Goal: Information Seeking & Learning: Check status

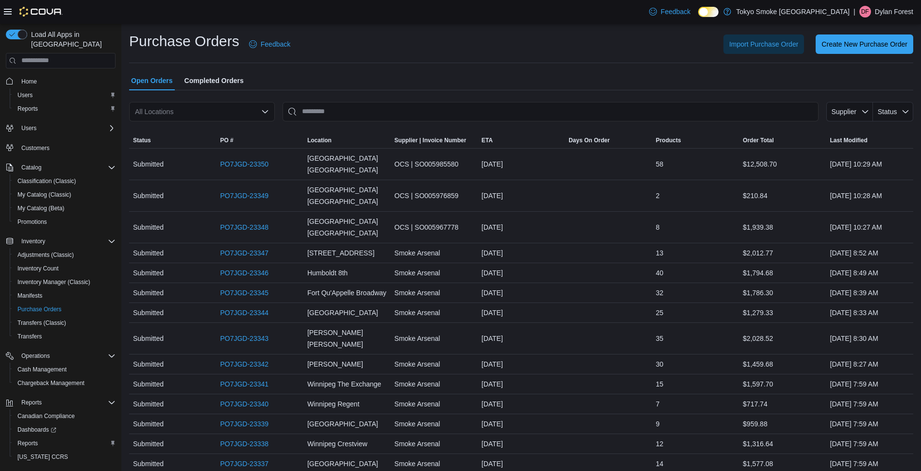
click at [210, 111] on div "All Locations" at bounding box center [202, 111] width 146 height 19
type input "******"
click at [197, 128] on span "[PERSON_NAME][GEOGRAPHIC_DATA]" at bounding box center [230, 128] width 127 height 10
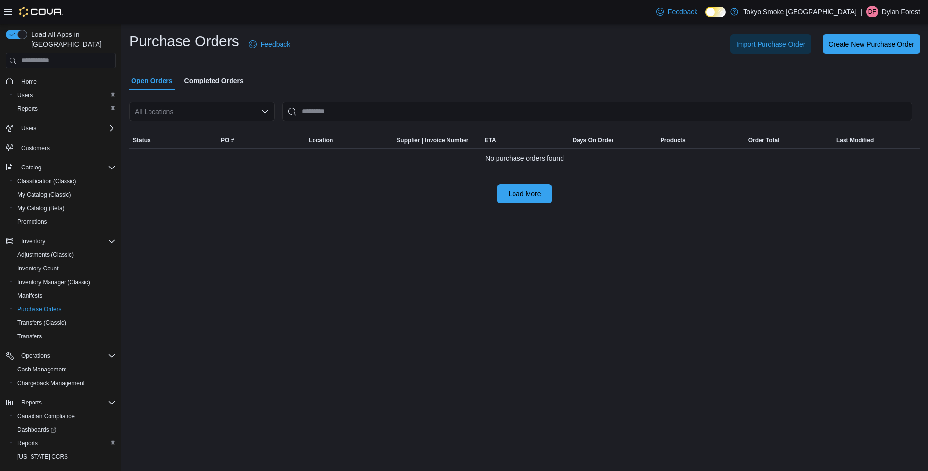
click at [206, 112] on div "All Locations" at bounding box center [202, 111] width 146 height 19
type input "******"
click at [211, 127] on span "[PERSON_NAME][GEOGRAPHIC_DATA]" at bounding box center [230, 128] width 127 height 10
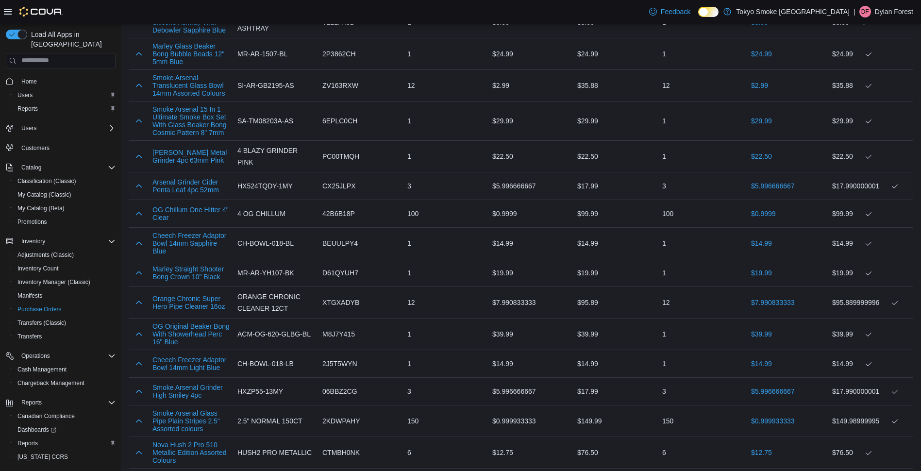
scroll to position [534, 0]
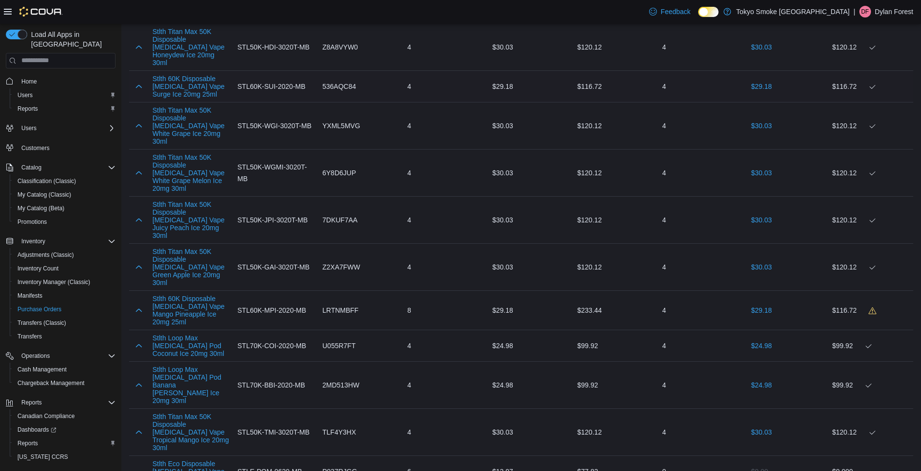
scroll to position [437, 0]
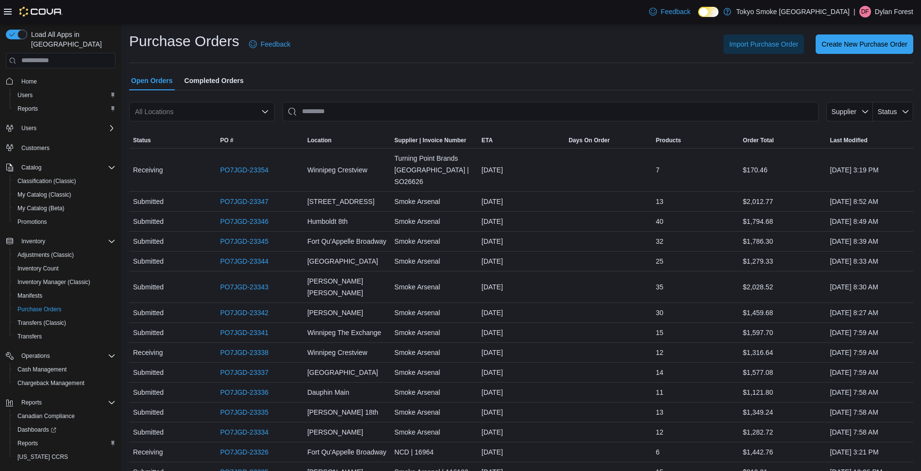
click at [223, 107] on div "All Locations" at bounding box center [202, 111] width 146 height 19
type input "******"
click at [226, 124] on span "[PERSON_NAME][GEOGRAPHIC_DATA]" at bounding box center [230, 128] width 127 height 10
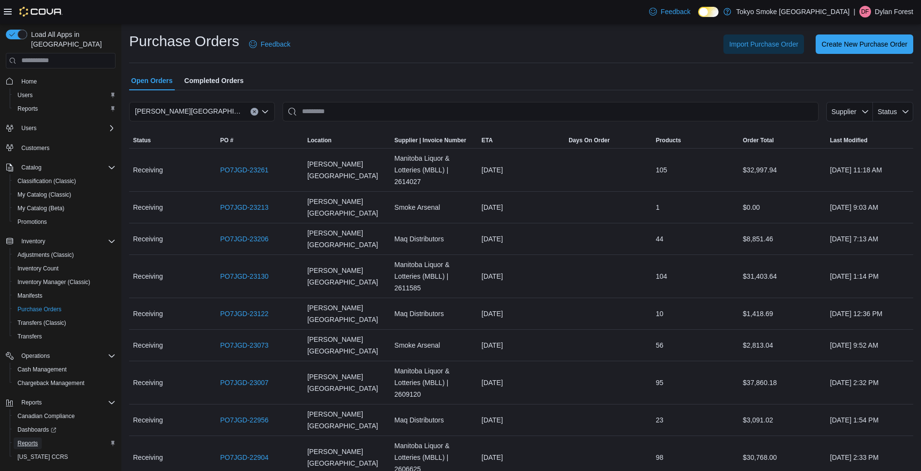
click at [24, 439] on span "Reports" at bounding box center [27, 443] width 20 height 8
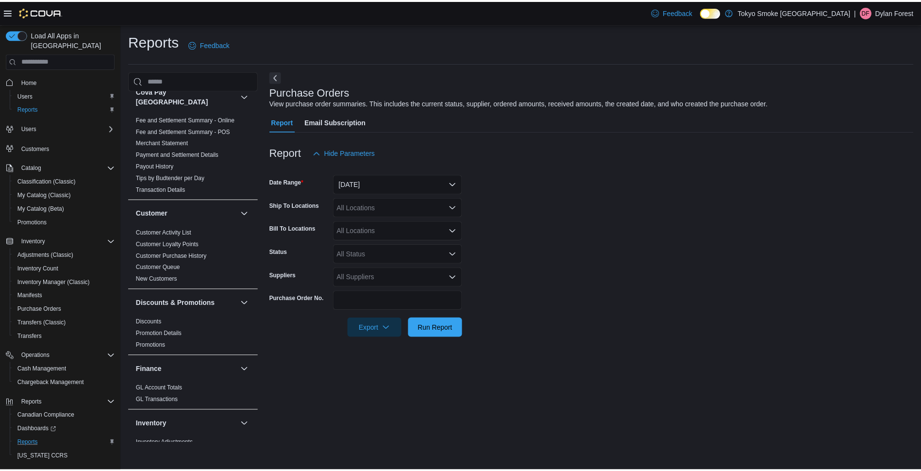
scroll to position [291, 0]
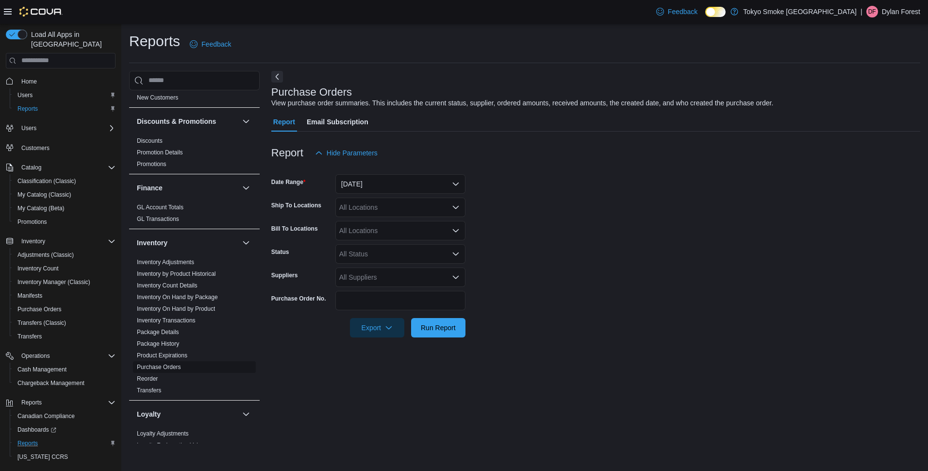
click at [172, 364] on link "Purchase Orders" at bounding box center [159, 367] width 44 height 7
click at [380, 181] on button "Yesterday" at bounding box center [400, 183] width 130 height 19
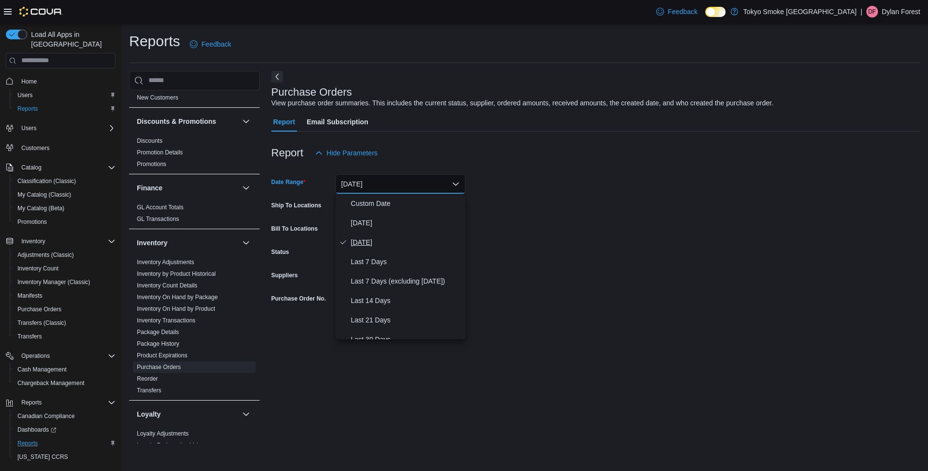
click at [366, 240] on span "Yesterday" at bounding box center [406, 242] width 111 height 12
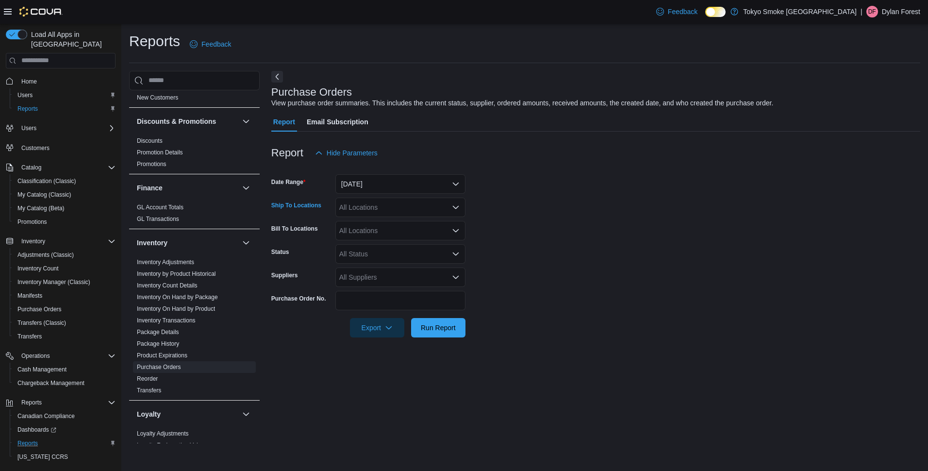
click at [351, 212] on div "All Locations" at bounding box center [400, 207] width 130 height 19
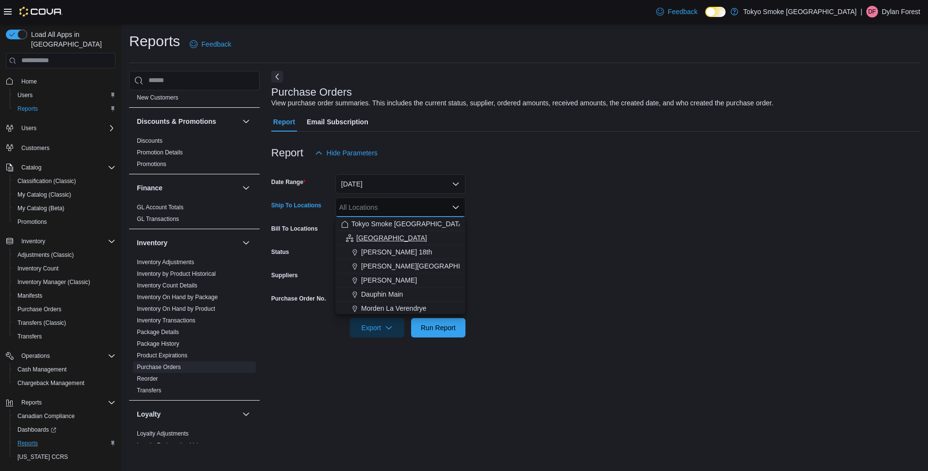
drag, startPoint x: 384, startPoint y: 239, endPoint x: 576, endPoint y: 267, distance: 194.3
click at [386, 240] on div "Manitoba" at bounding box center [400, 238] width 118 height 10
click at [635, 268] on form "Date Range Yesterday Ship To Locations Manitoba Combo box. Selected. Manitoba. …" at bounding box center [595, 250] width 649 height 175
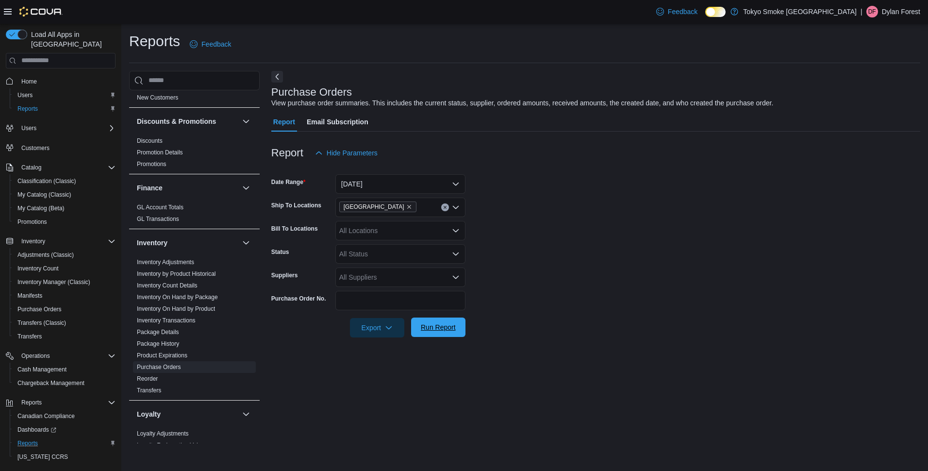
click at [421, 330] on span "Run Report" at bounding box center [438, 327] width 35 height 10
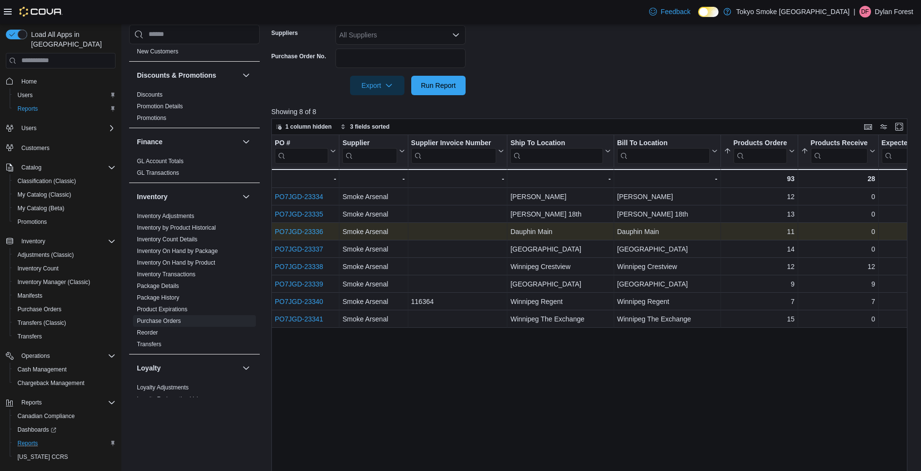
scroll to position [243, 0]
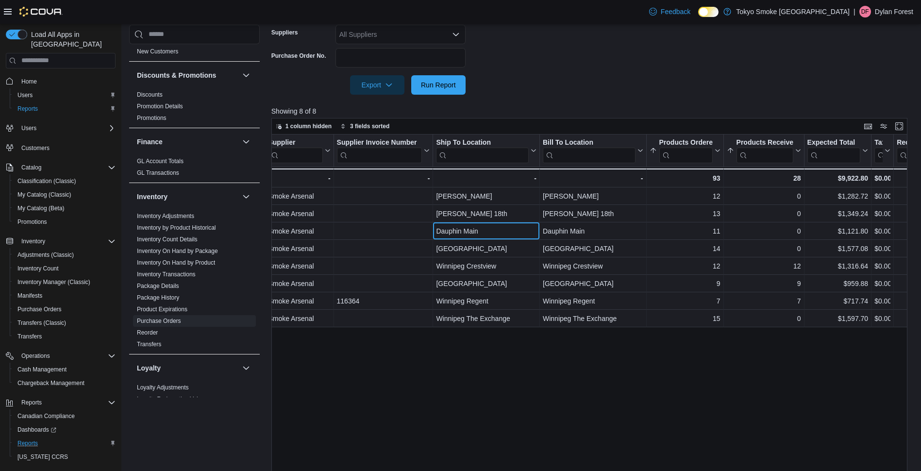
drag, startPoint x: 607, startPoint y: 237, endPoint x: 644, endPoint y: 239, distance: 36.9
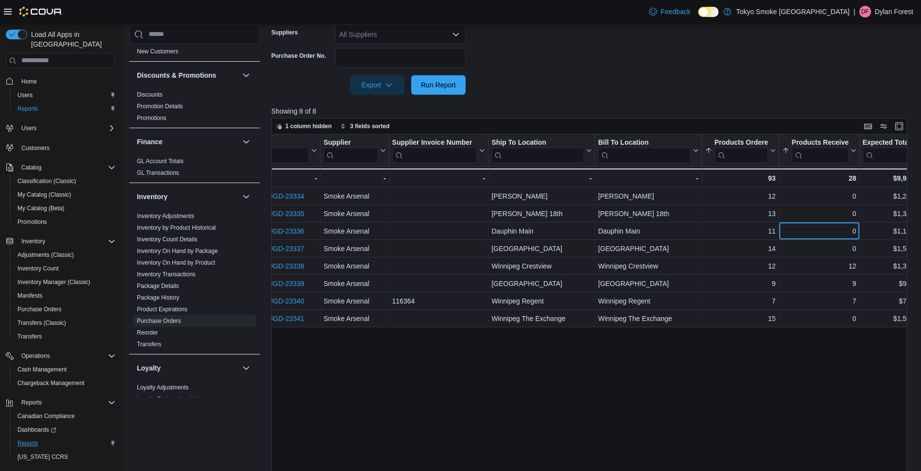
scroll to position [0, 0]
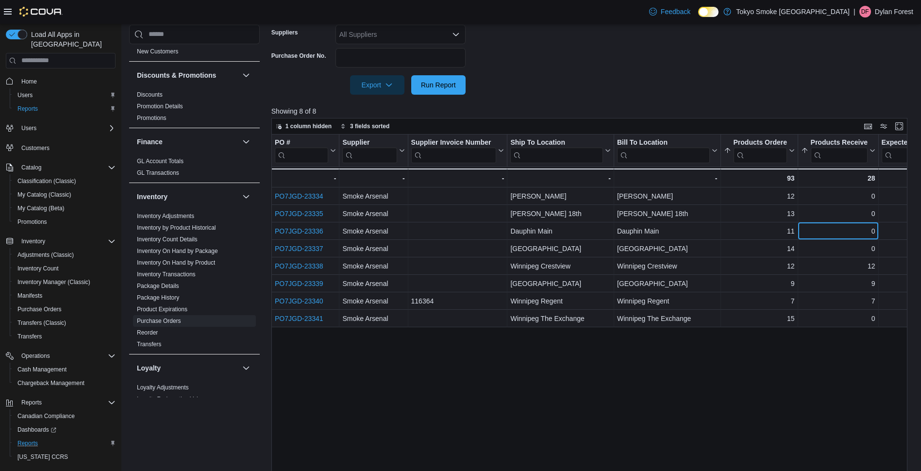
drag, startPoint x: 650, startPoint y: 227, endPoint x: 584, endPoint y: 227, distance: 66.0
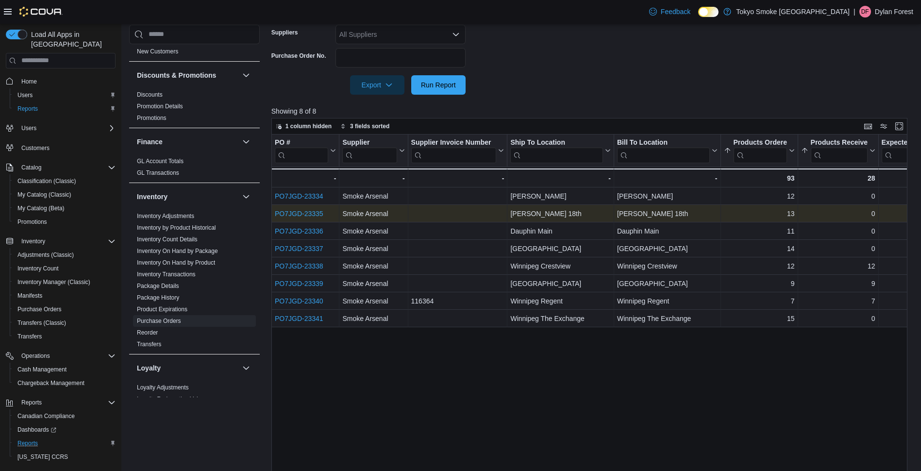
click at [314, 214] on link "PO7JGD-23335" at bounding box center [299, 214] width 49 height 8
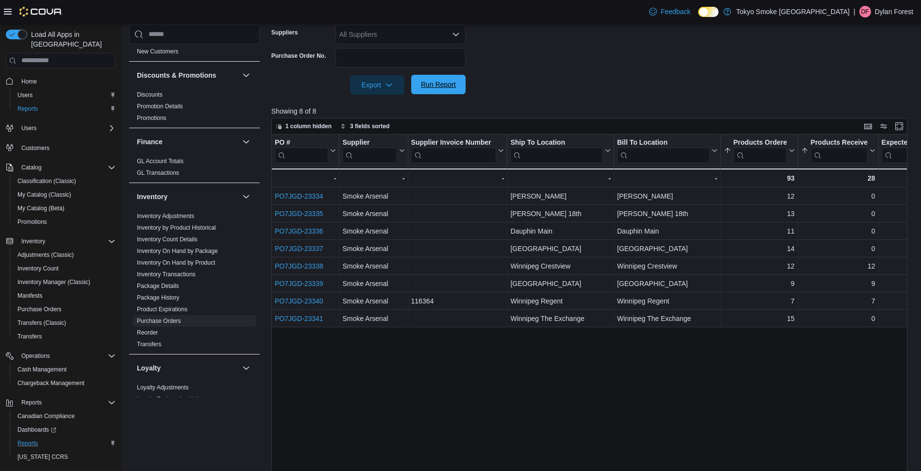
click at [441, 83] on span "Run Report" at bounding box center [438, 85] width 35 height 10
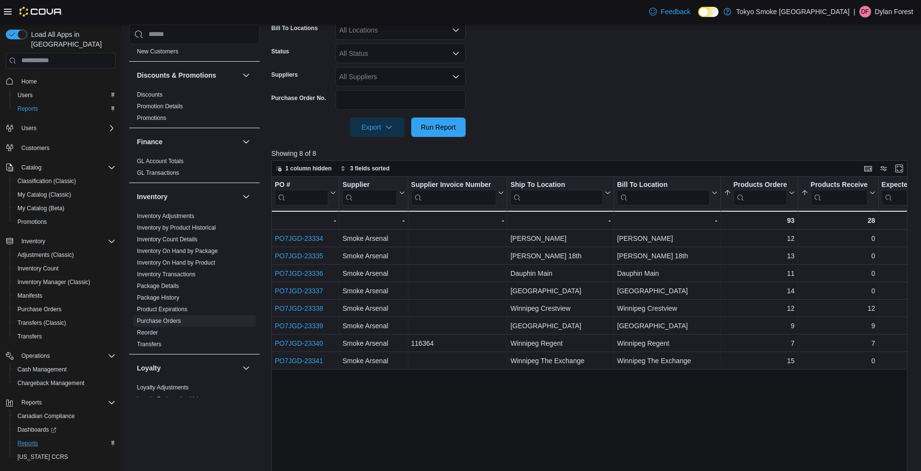
scroll to position [146, 0]
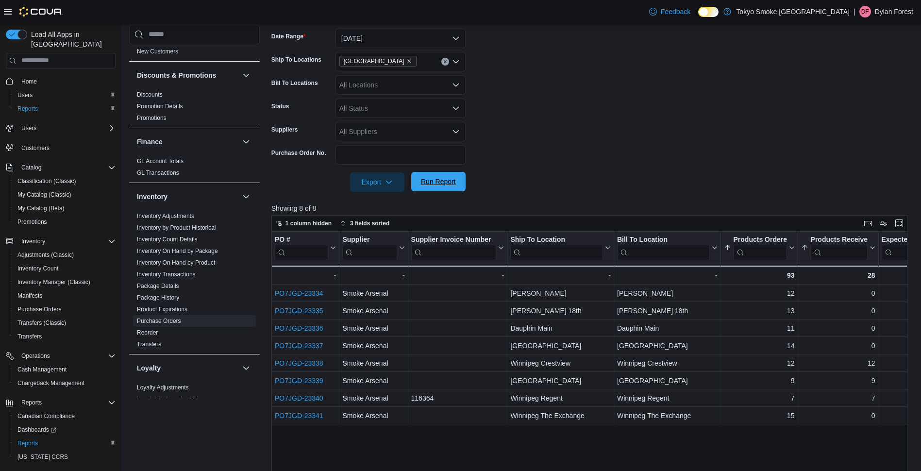
click at [431, 186] on span "Run Report" at bounding box center [438, 181] width 43 height 19
click at [436, 184] on span "Run Report" at bounding box center [438, 182] width 35 height 10
click at [449, 183] on span "Run Report" at bounding box center [438, 182] width 35 height 10
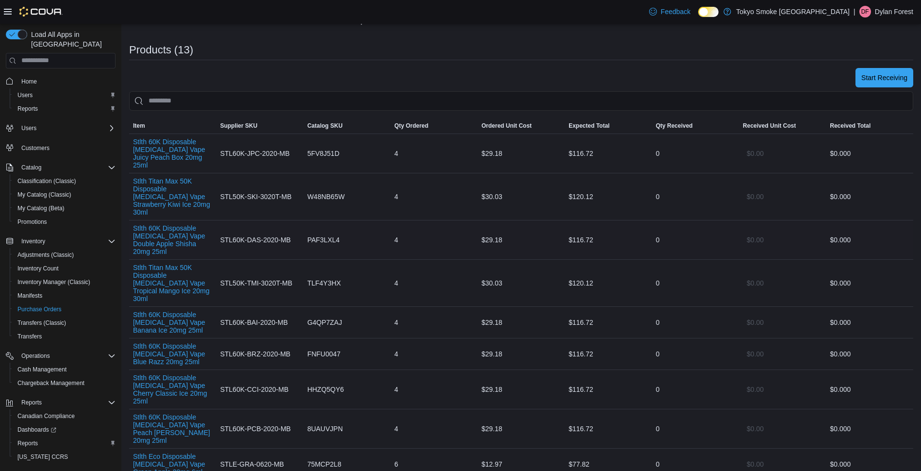
scroll to position [243, 0]
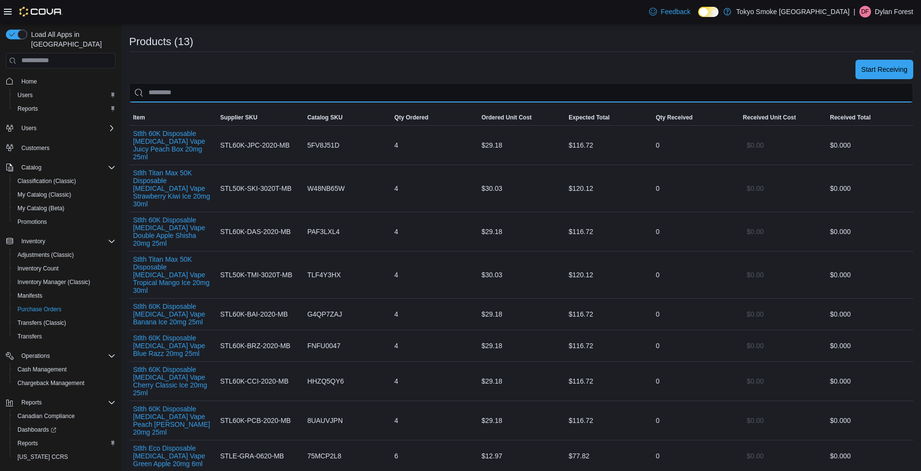
click at [233, 96] on input "search" at bounding box center [521, 92] width 784 height 19
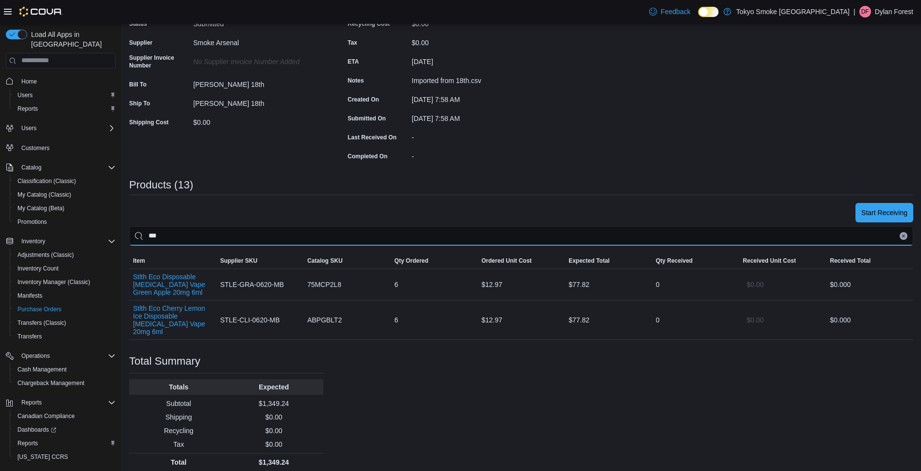
click at [189, 239] on input "***" at bounding box center [521, 235] width 784 height 19
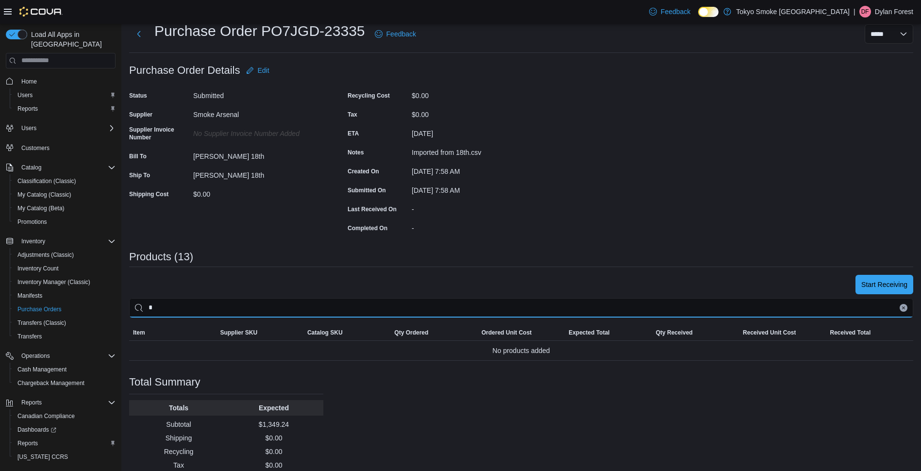
scroll to position [0, 0]
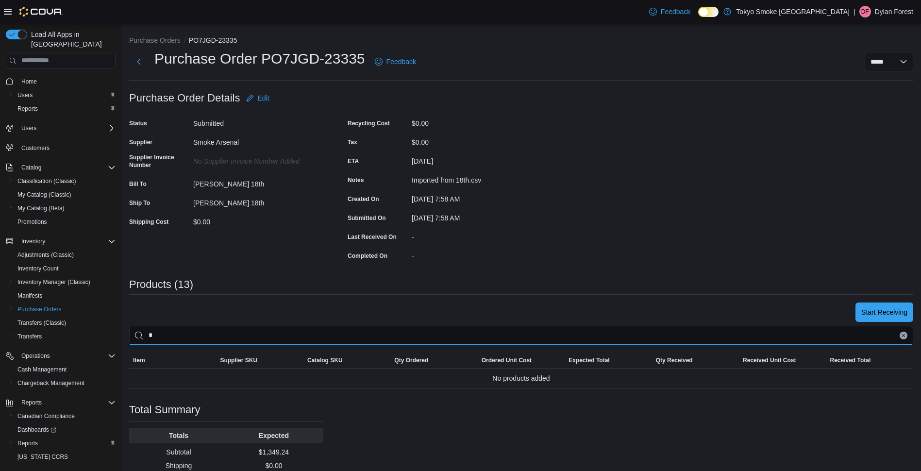
type input "*"
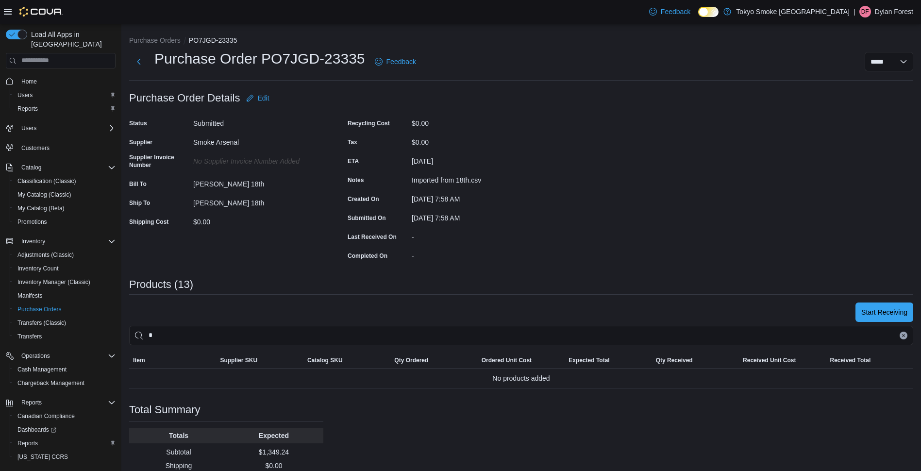
click at [279, 214] on div "$0.00" at bounding box center [258, 220] width 130 height 12
click at [262, 103] on span "Edit" at bounding box center [257, 97] width 23 height 19
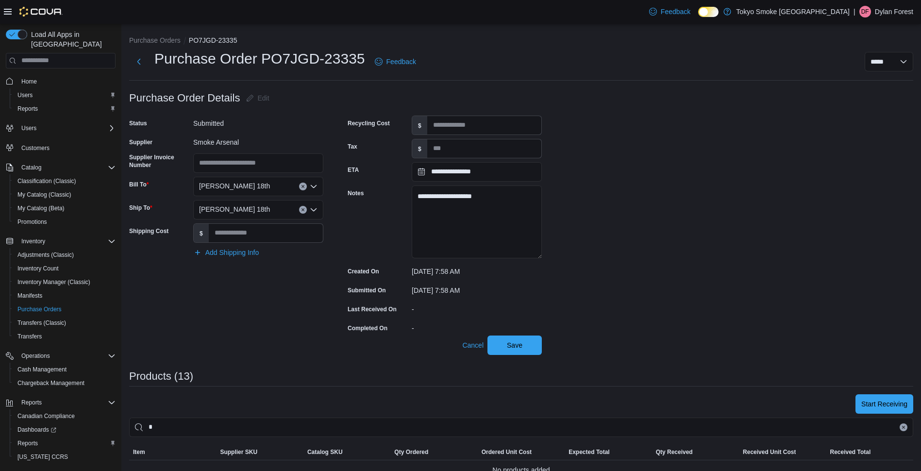
click at [282, 189] on div "Brandon 18th" at bounding box center [258, 186] width 130 height 19
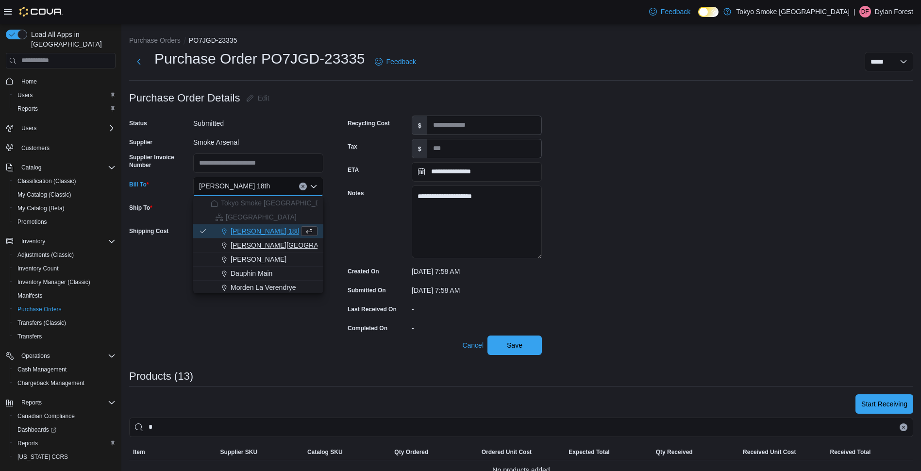
click at [285, 242] on span "[PERSON_NAME][GEOGRAPHIC_DATA]" at bounding box center [294, 245] width 127 height 10
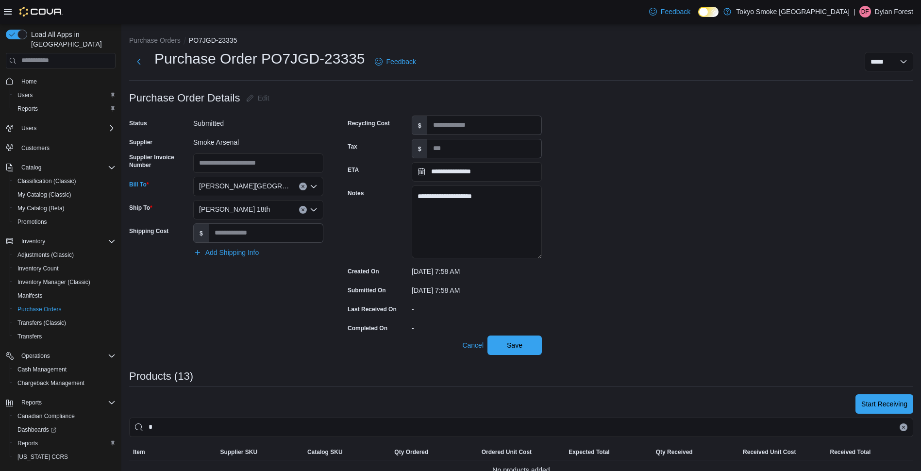
click at [252, 211] on div "Brandon 18th" at bounding box center [258, 209] width 130 height 19
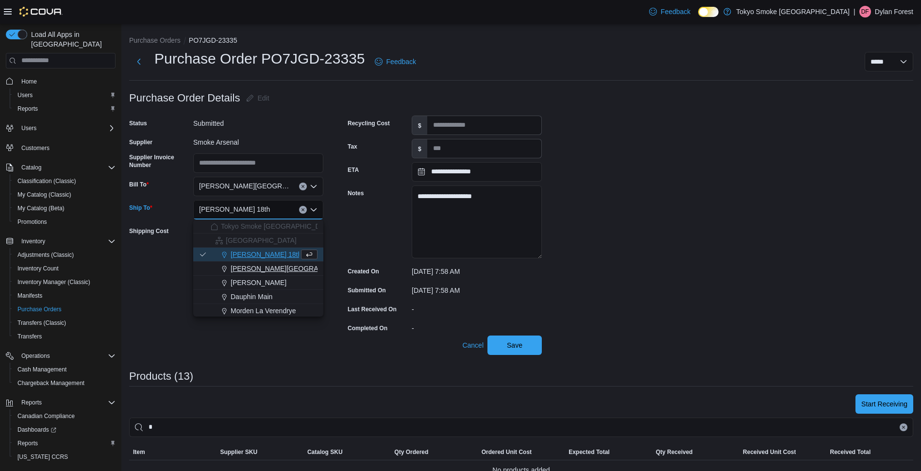
click at [270, 271] on span "[PERSON_NAME][GEOGRAPHIC_DATA]" at bounding box center [294, 269] width 127 height 10
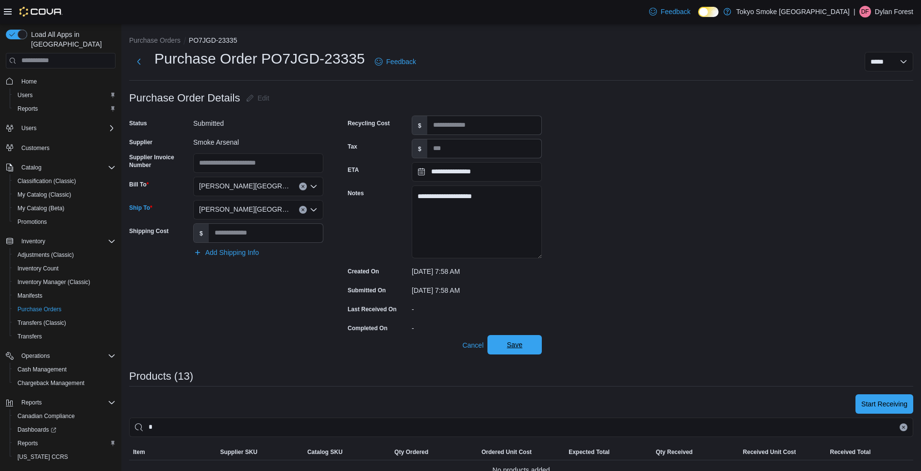
click at [523, 349] on span "Save" at bounding box center [514, 344] width 43 height 19
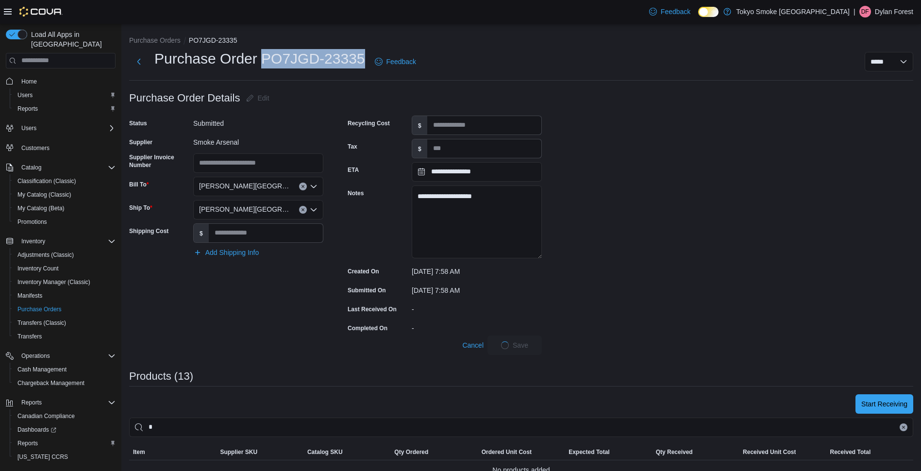
drag, startPoint x: 263, startPoint y: 62, endPoint x: 363, endPoint y: 61, distance: 100.0
click at [363, 61] on h1 "Purchase Order PO7JGD-23335" at bounding box center [259, 58] width 211 height 19
copy h1 "PO7JGD-23335"
drag, startPoint x: 363, startPoint y: 61, endPoint x: 757, endPoint y: 183, distance: 412.4
click at [757, 183] on div "**********" at bounding box center [521, 349] width 784 height 523
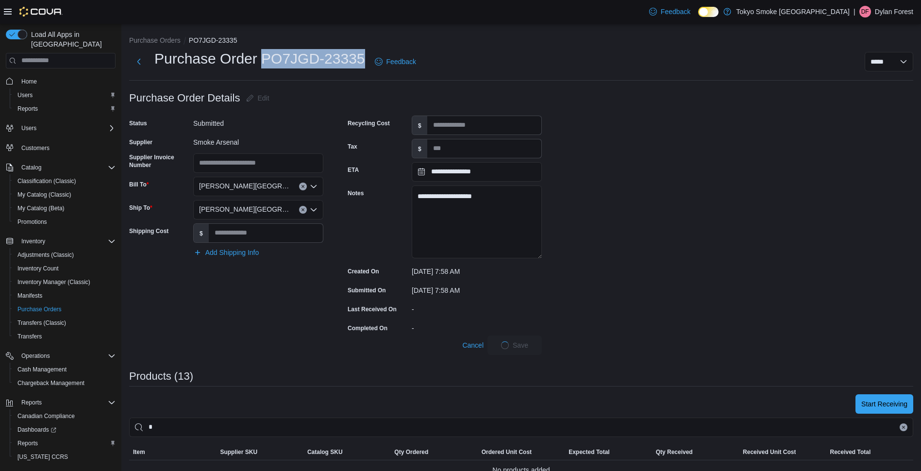
drag, startPoint x: 265, startPoint y: 62, endPoint x: 364, endPoint y: 59, distance: 98.6
click at [364, 59] on h1 "Purchase Order PO7JGD-23335" at bounding box center [259, 58] width 211 height 19
copy h1 "PO7JGD-23335"
click at [632, 119] on div "**********" at bounding box center [521, 349] width 784 height 523
